Goal: Check status: Check status

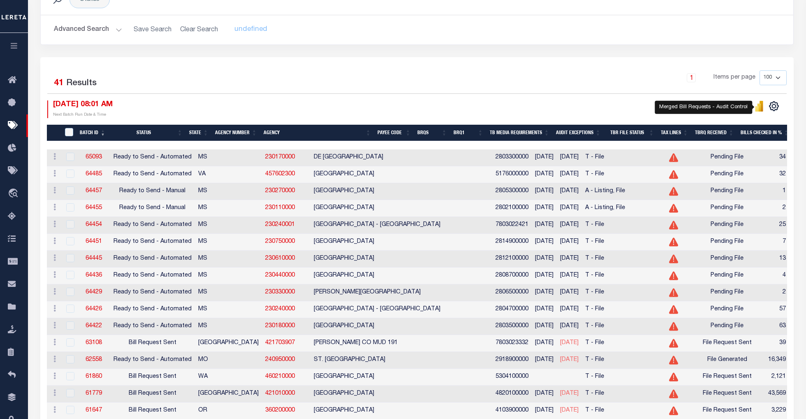
scroll to position [69, 0]
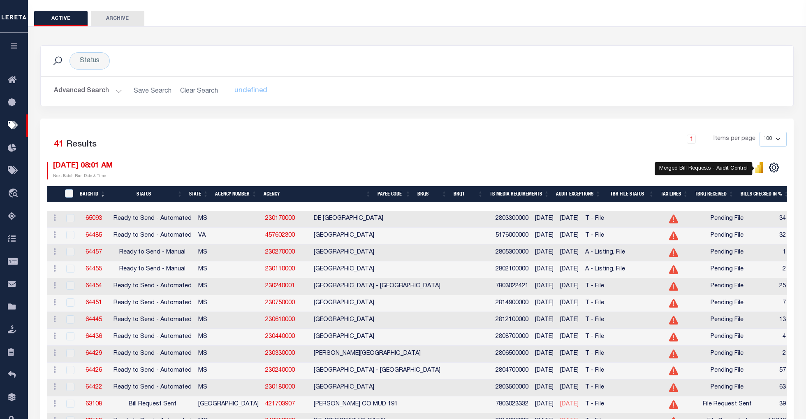
click at [117, 91] on button "Advanced Search" at bounding box center [88, 91] width 68 height 16
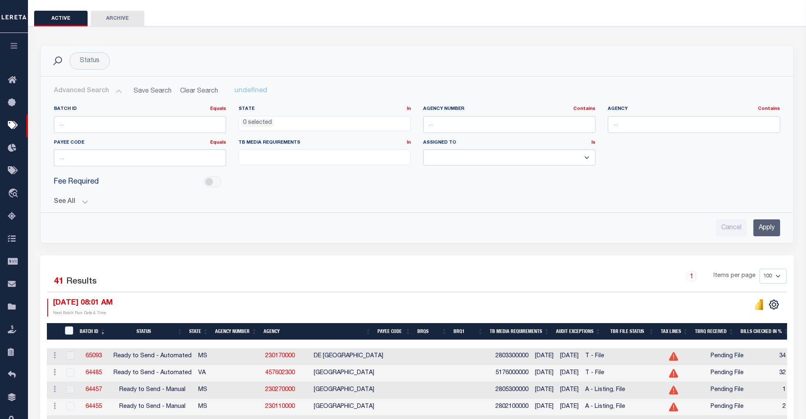
click at [83, 202] on button "See All" at bounding box center [417, 202] width 726 height 8
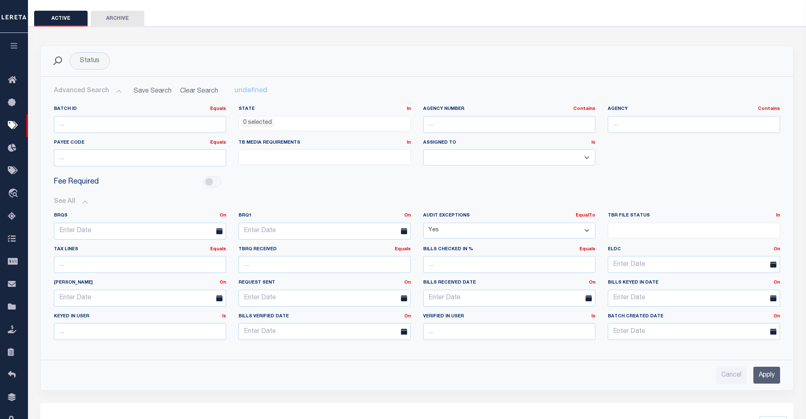
click at [675, 231] on ul at bounding box center [693, 228] width 171 height 11
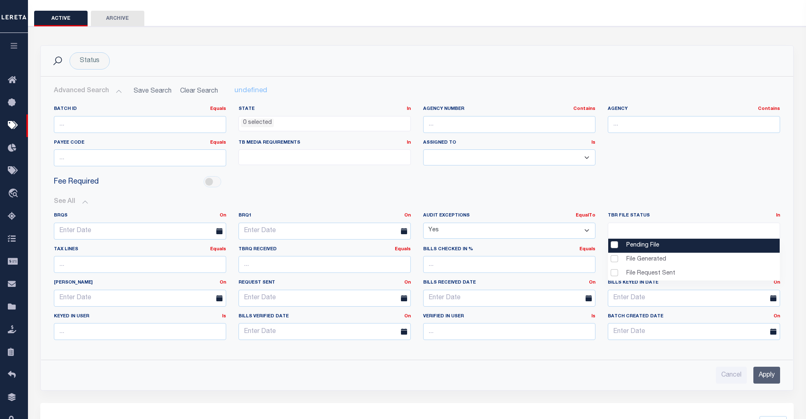
click at [642, 242] on li "Pending File" at bounding box center [693, 245] width 171 height 14
select select "1"
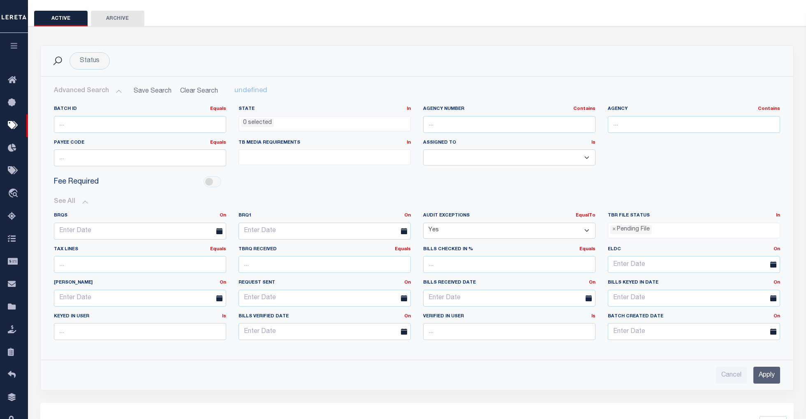
click at [761, 374] on input "Apply" at bounding box center [766, 374] width 27 height 17
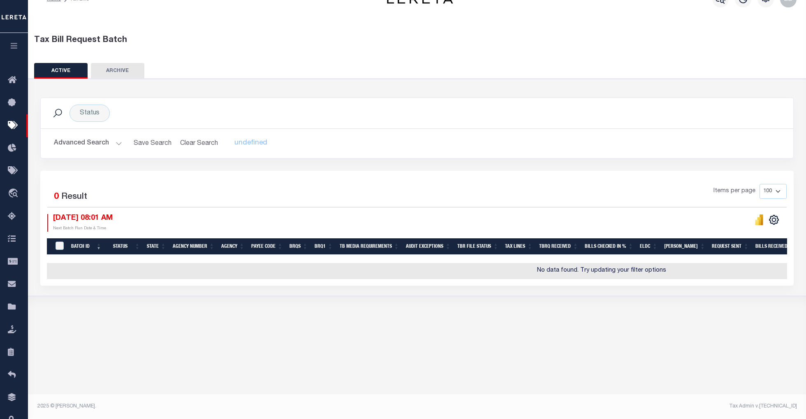
scroll to position [17, 0]
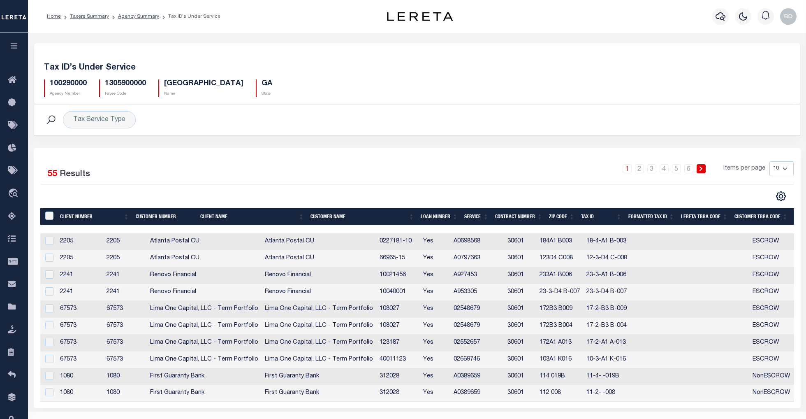
scroll to position [20, 0]
